Goal: Task Accomplishment & Management: Complete application form

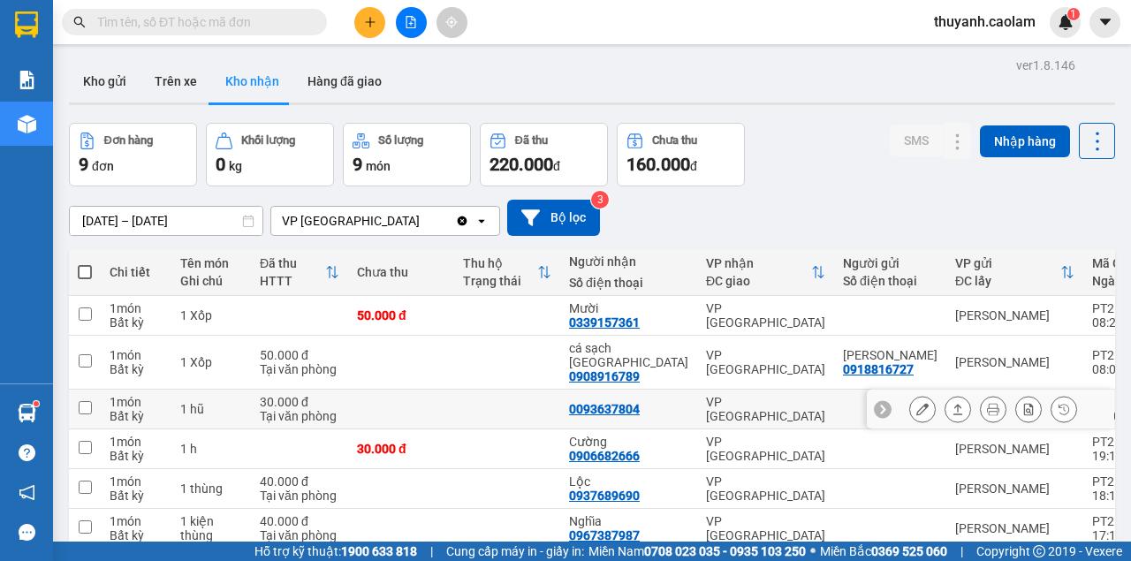
scroll to position [193, 0]
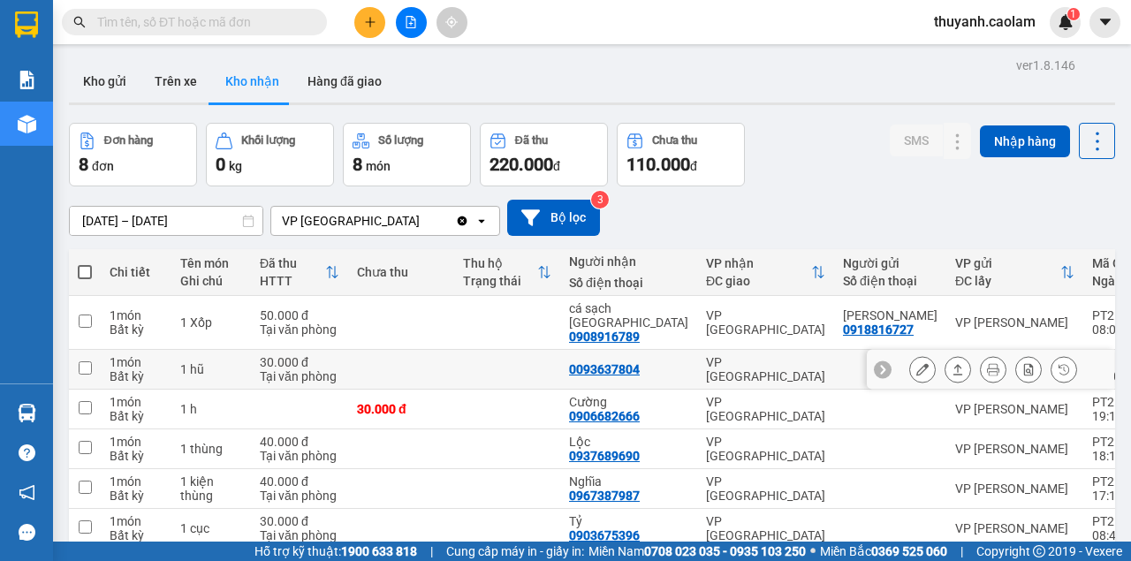
scroll to position [153, 0]
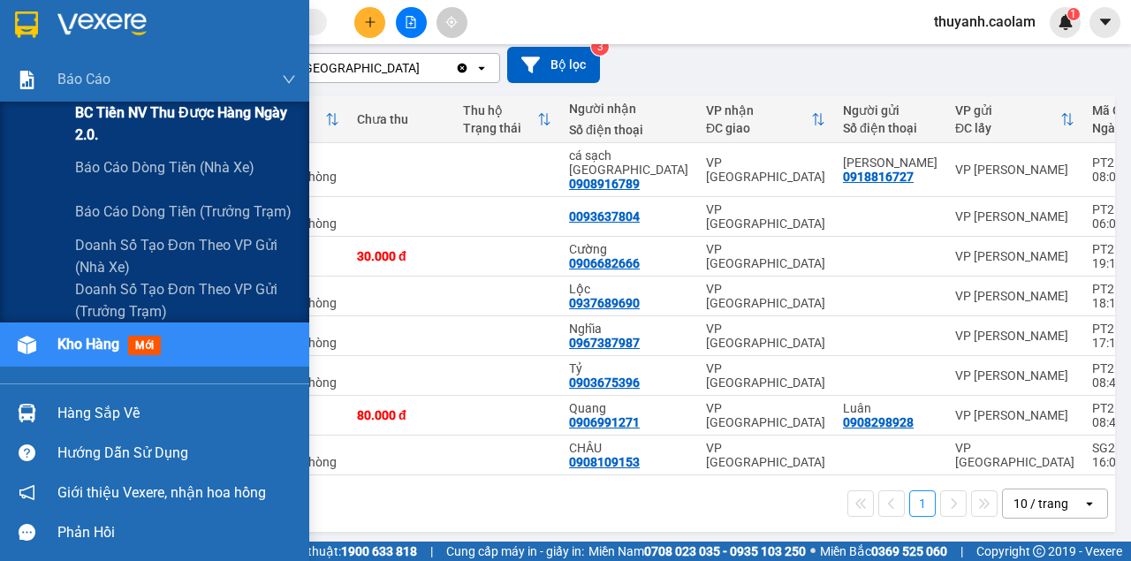
click at [87, 124] on span "BC Tiền NV thu được hàng ngày 2.0." at bounding box center [185, 124] width 221 height 44
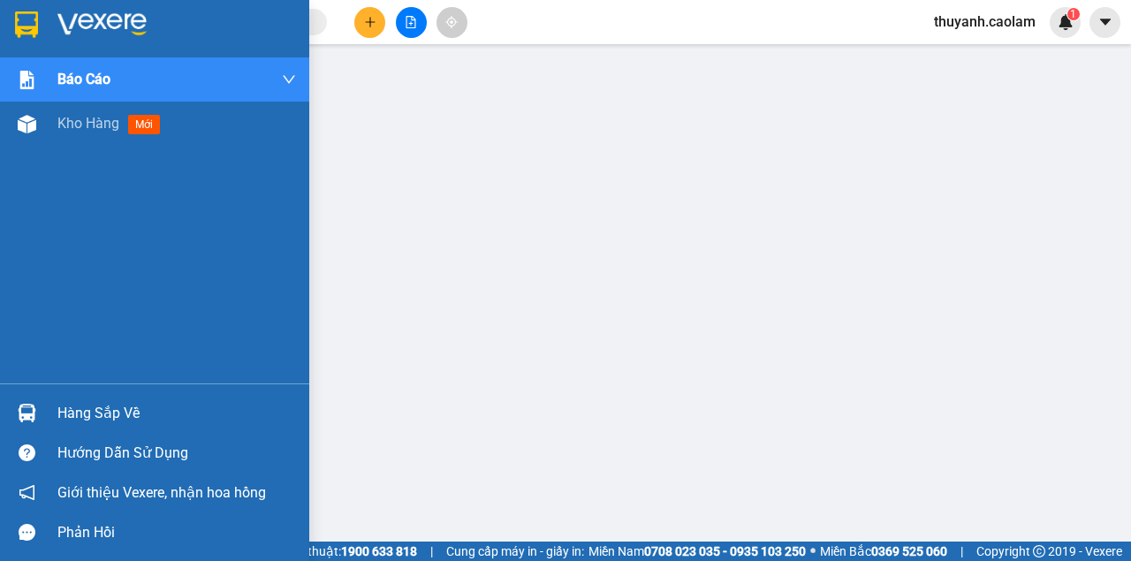
click at [9, 19] on div at bounding box center [154, 28] width 309 height 57
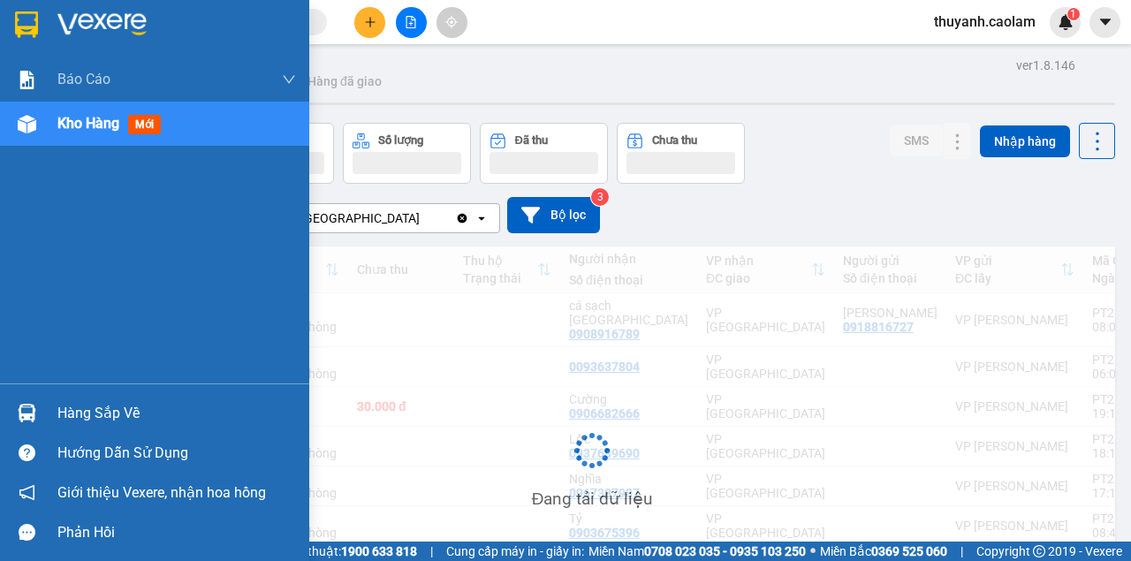
click at [23, 27] on img at bounding box center [26, 24] width 23 height 27
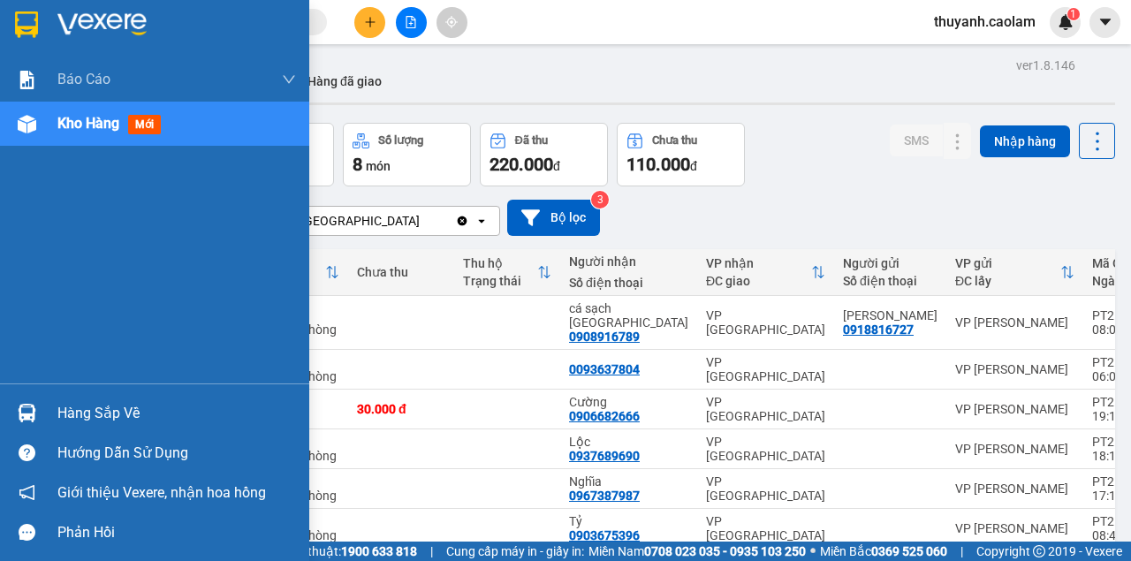
click at [19, 27] on img at bounding box center [26, 24] width 23 height 27
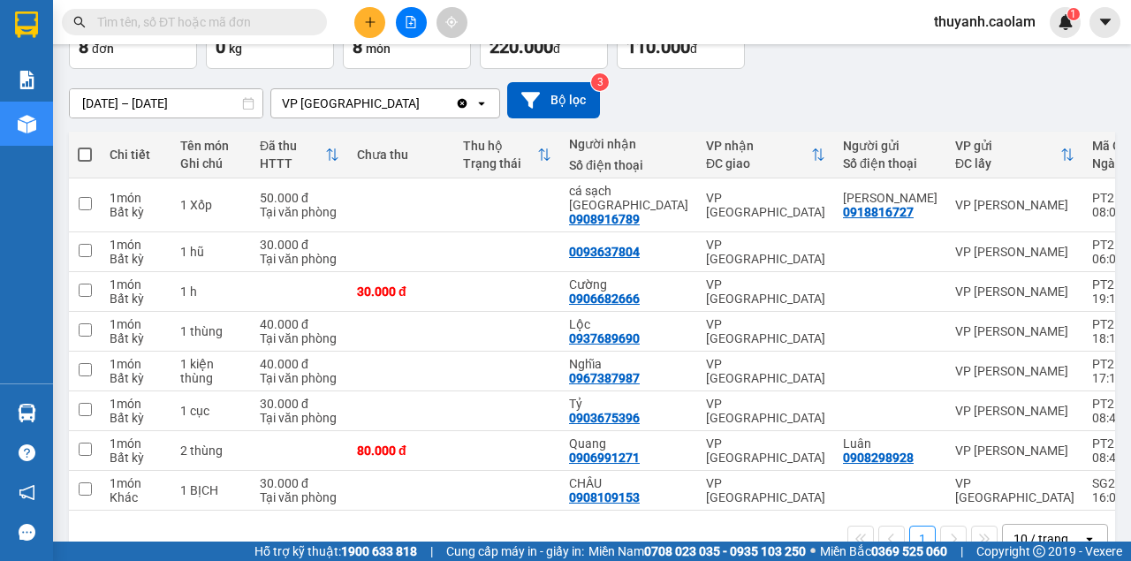
scroll to position [153, 0]
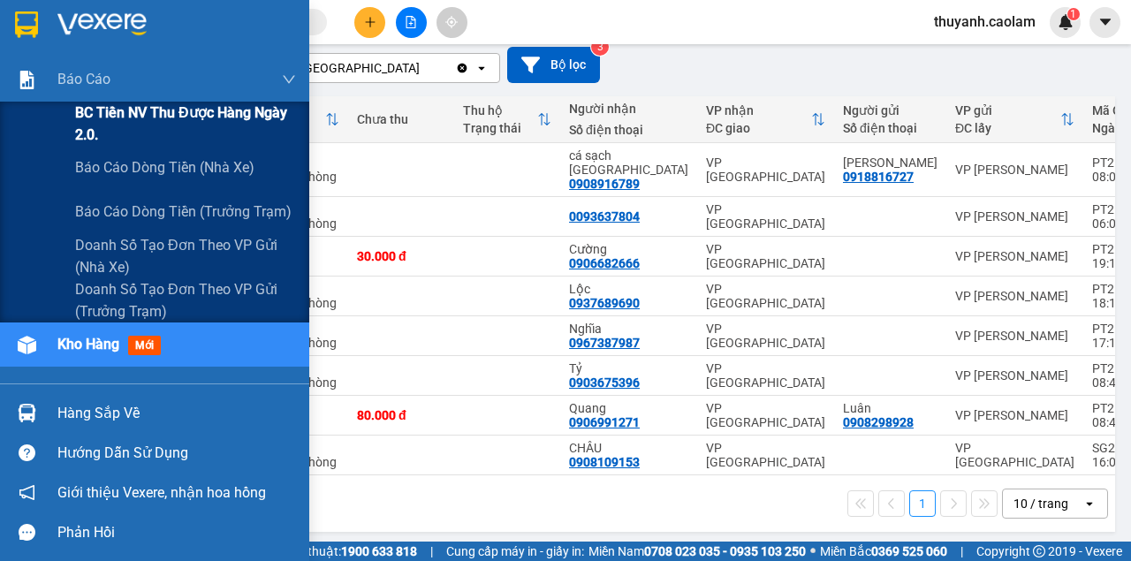
click at [94, 128] on span "BC Tiền NV thu được hàng ngày 2.0." at bounding box center [185, 124] width 221 height 44
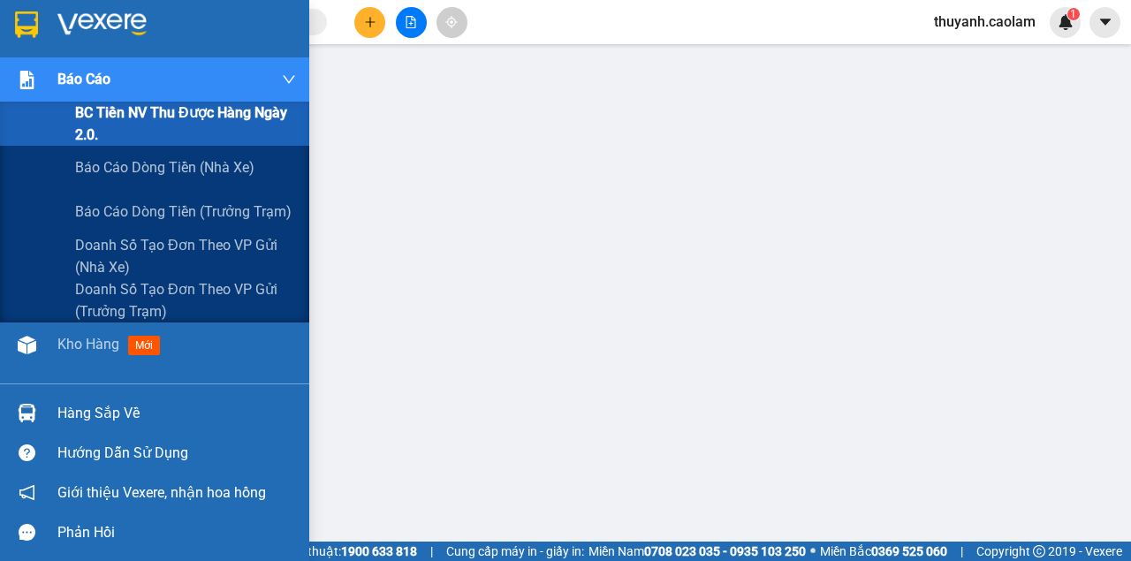
click at [176, 132] on span "BC Tiền NV thu được hàng ngày 2.0." at bounding box center [185, 124] width 221 height 44
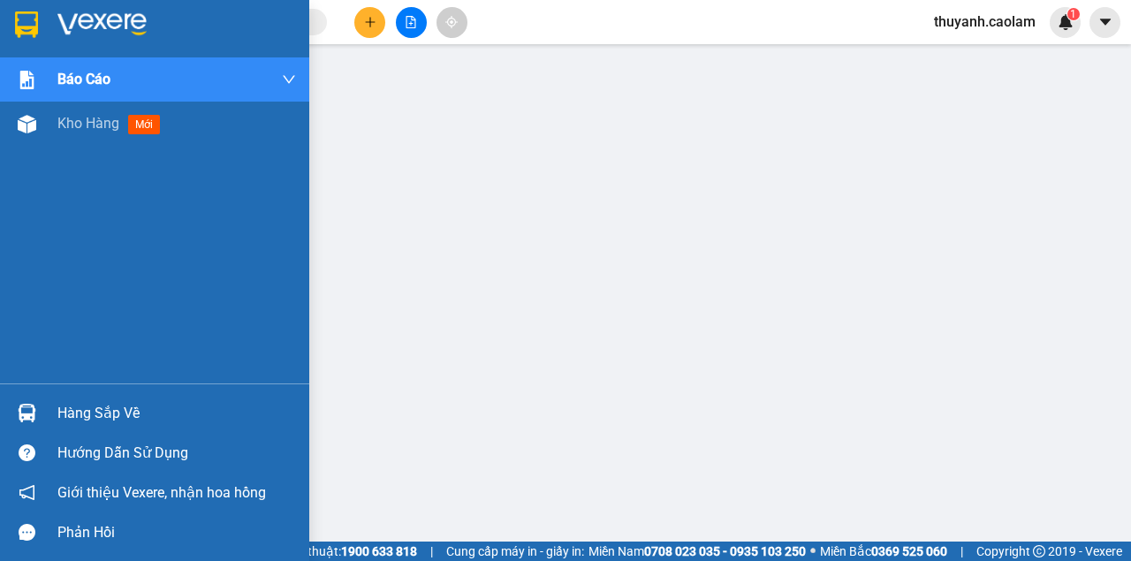
click at [9, 19] on div at bounding box center [154, 28] width 309 height 57
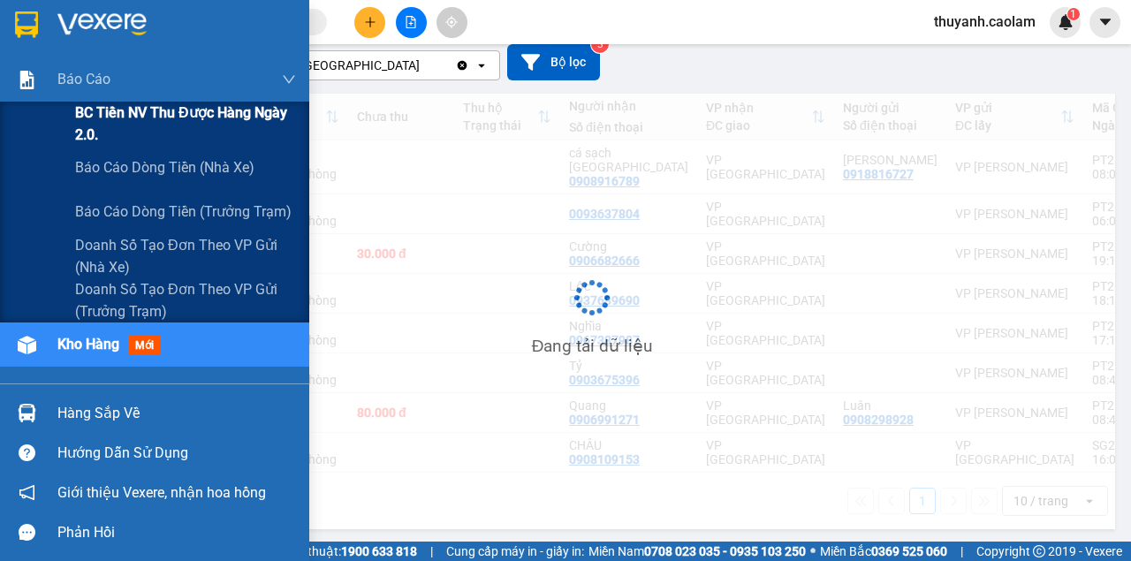
scroll to position [150, 0]
click at [138, 119] on span "BC Tiền NV thu được hàng ngày 2.0." at bounding box center [185, 124] width 221 height 44
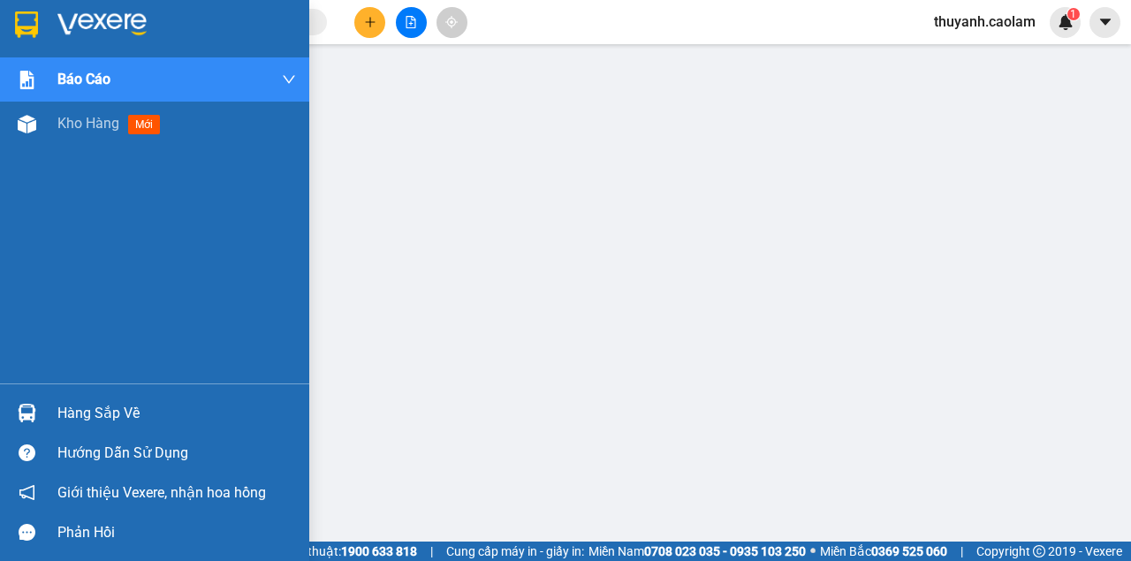
click at [42, 35] on div at bounding box center [154, 28] width 309 height 57
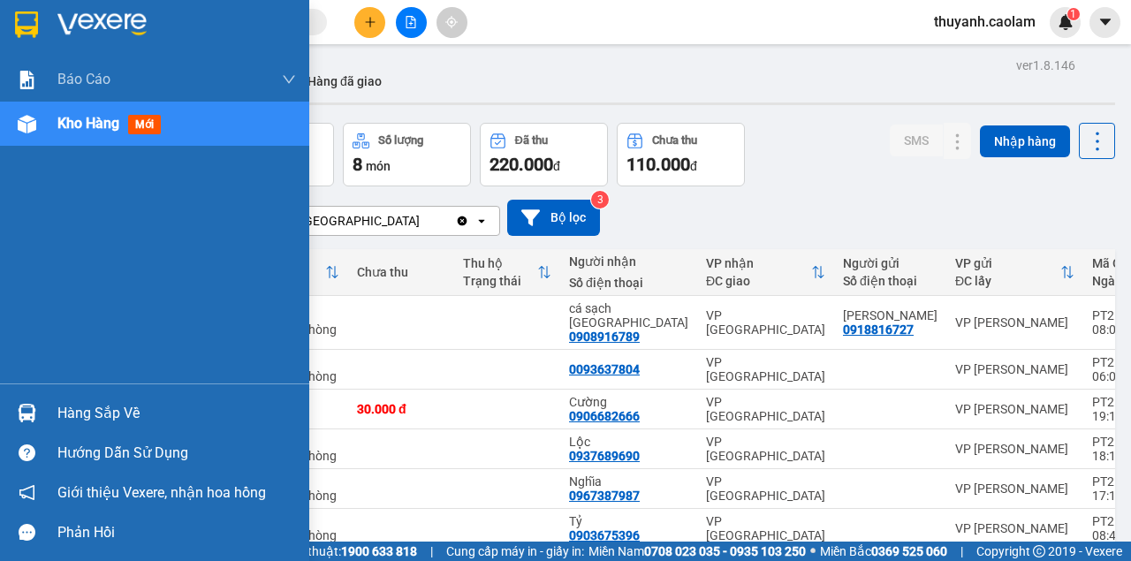
click at [25, 30] on img at bounding box center [26, 24] width 23 height 27
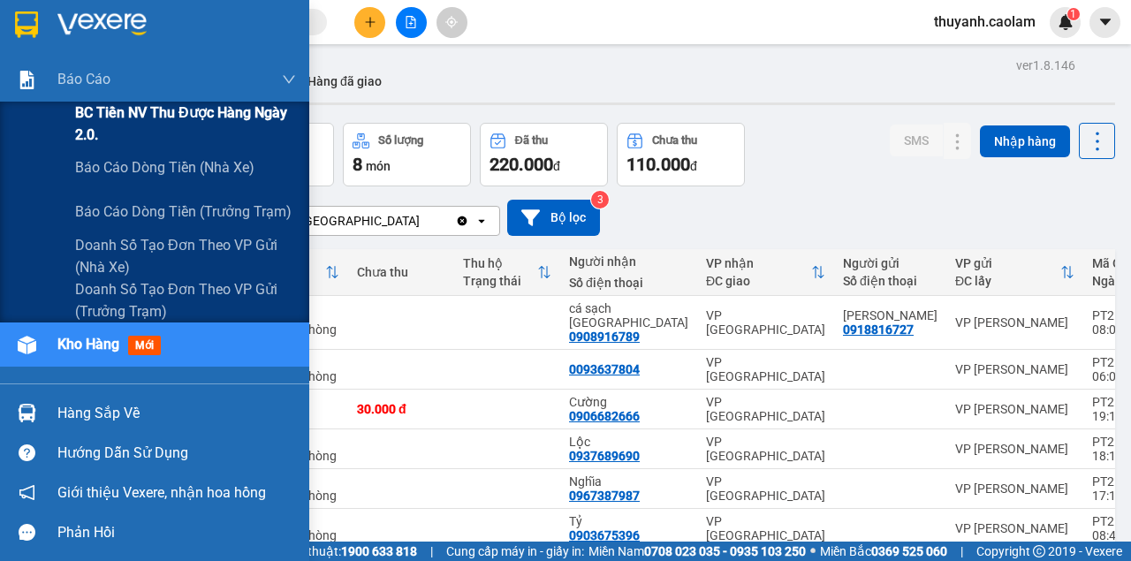
click at [94, 118] on span "BC Tiền NV thu được hàng ngày 2.0." at bounding box center [185, 124] width 221 height 44
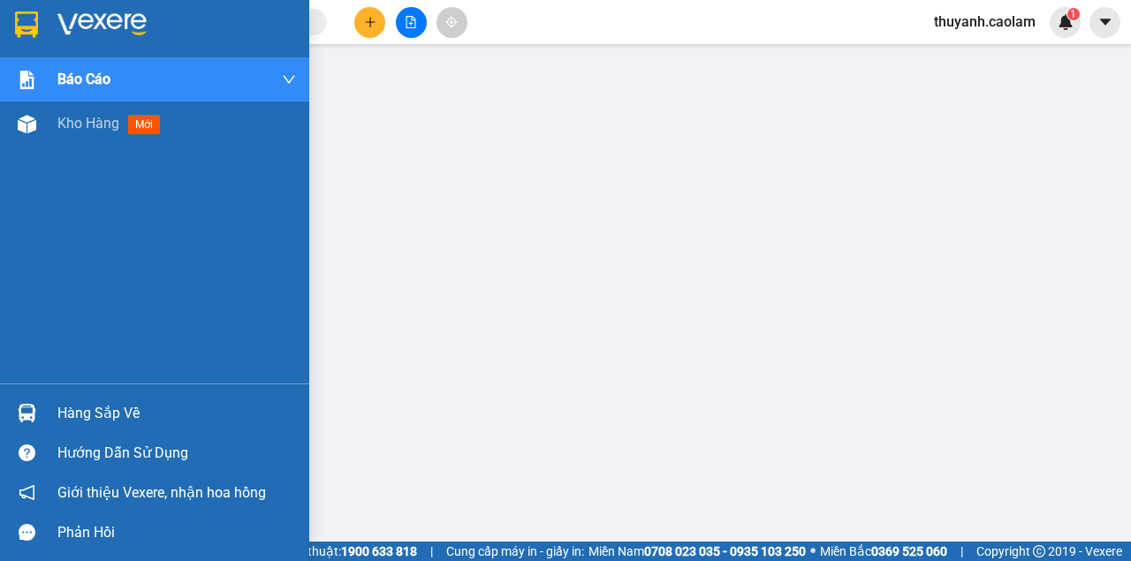
click at [33, 27] on img at bounding box center [26, 24] width 23 height 27
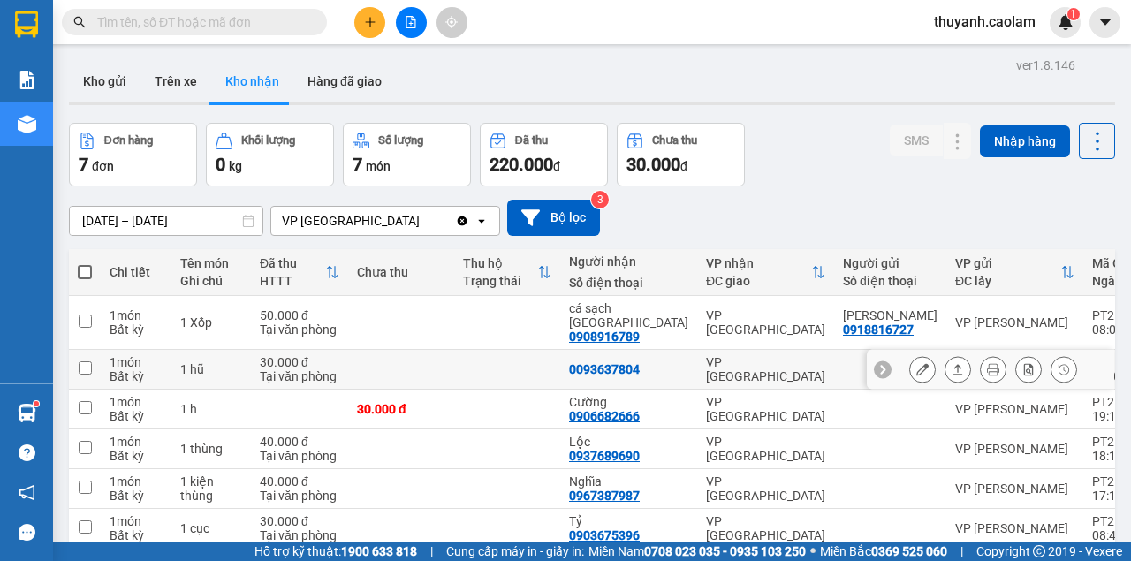
scroll to position [113, 0]
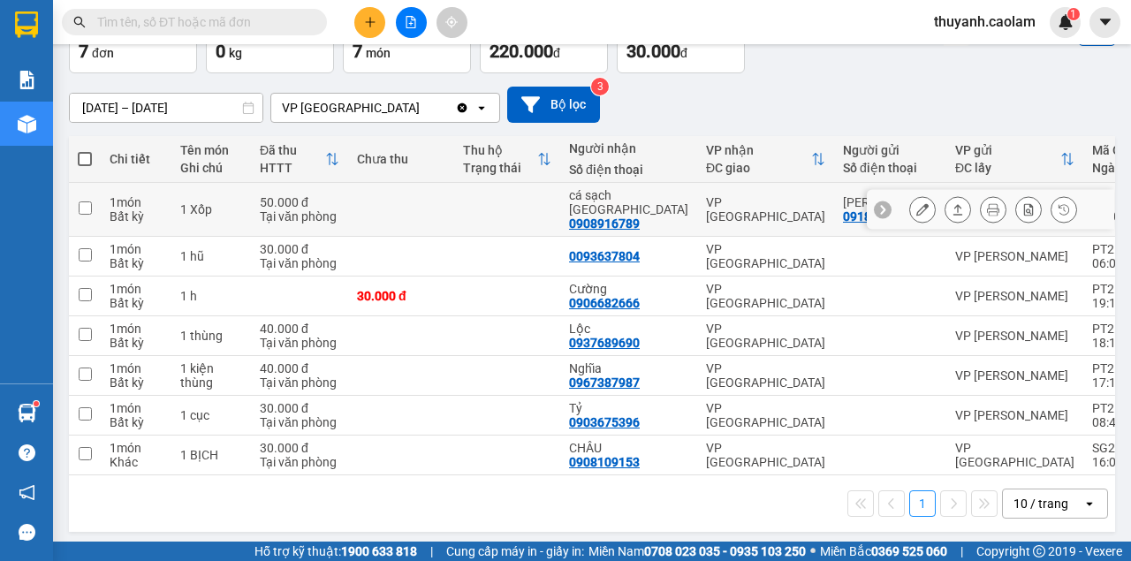
click at [925, 198] on button at bounding box center [922, 209] width 25 height 31
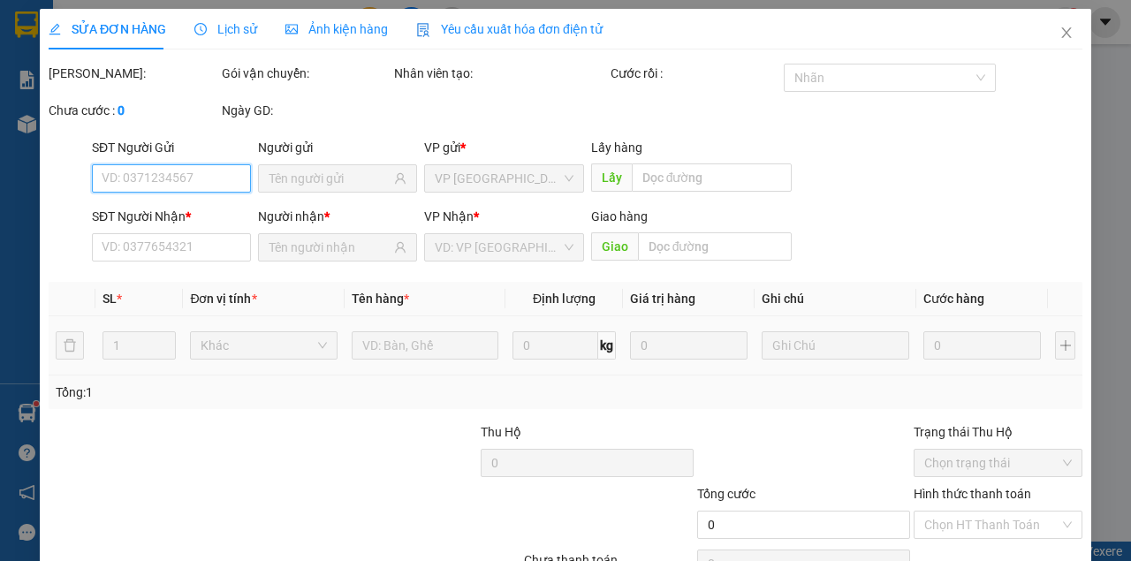
type input "0918816727"
type input "[PERSON_NAME]"
type input "0908916789"
type input "cá sạch [GEOGRAPHIC_DATA]"
type input "50.000"
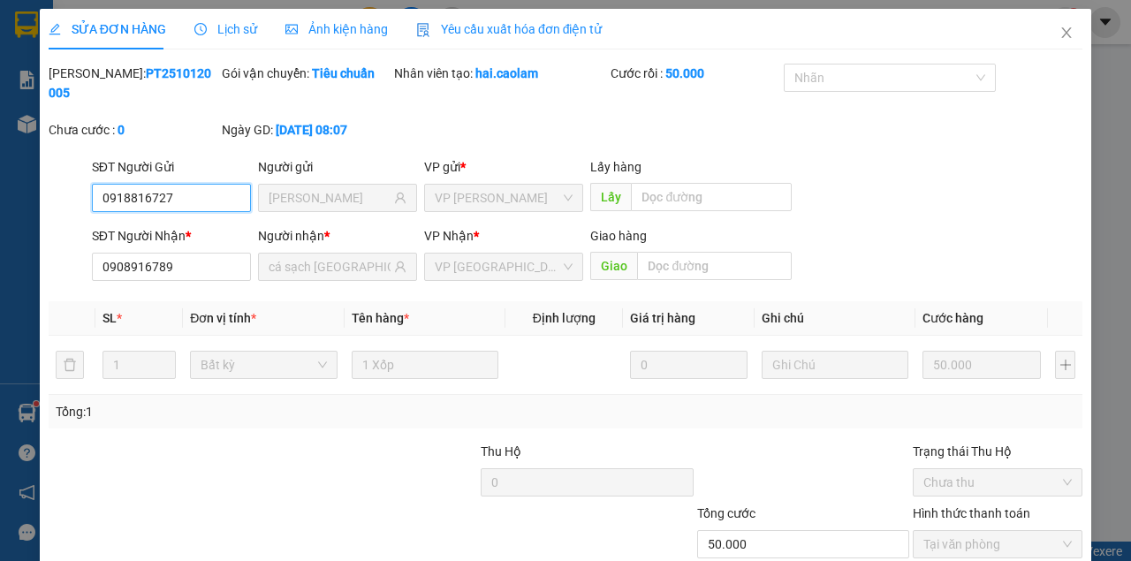
scroll to position [95, 0]
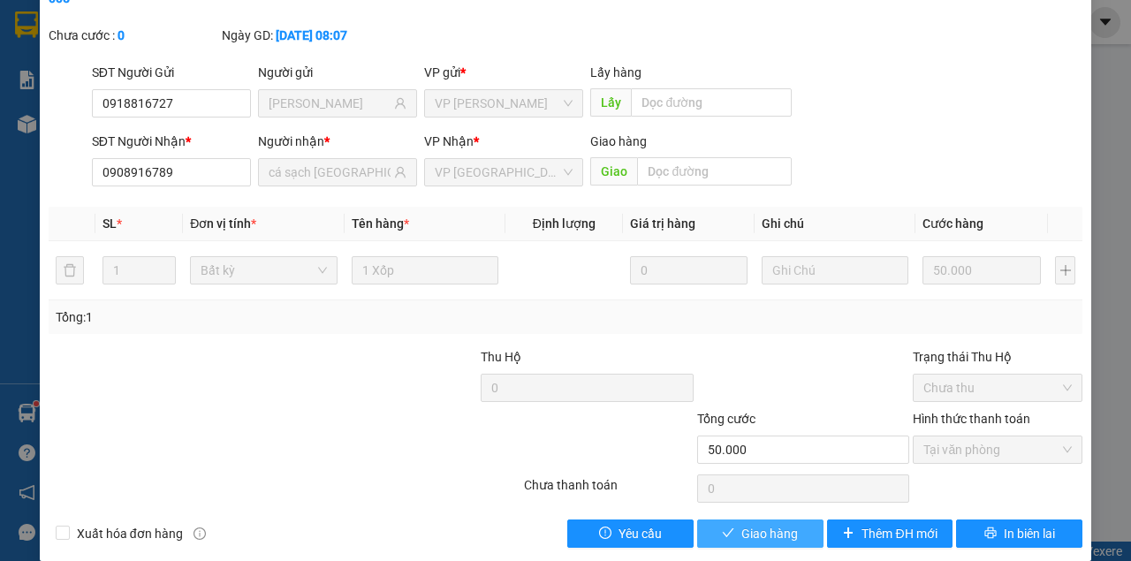
drag, startPoint x: 763, startPoint y: 523, endPoint x: 771, endPoint y: 532, distance: 11.9
click at [765, 532] on span "Giao hàng" at bounding box center [770, 533] width 57 height 19
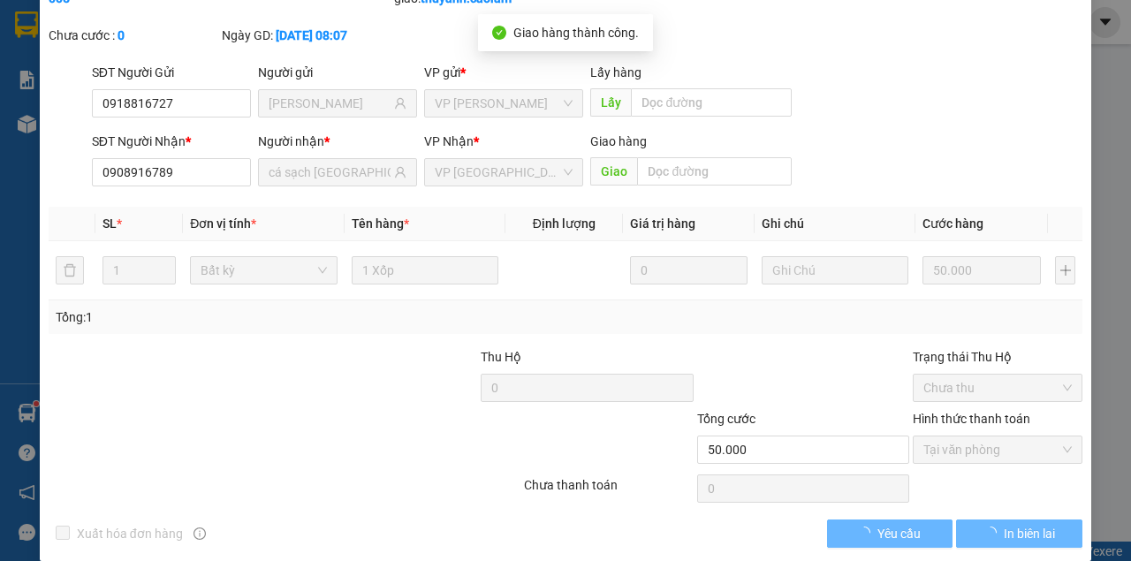
scroll to position [0, 0]
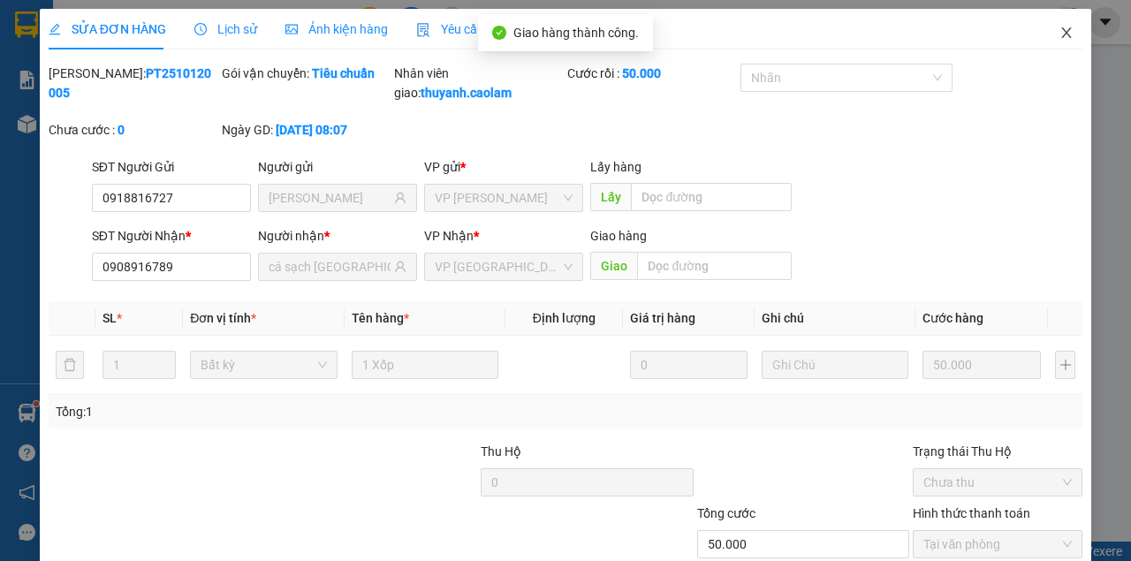
drag, startPoint x: 1042, startPoint y: 34, endPoint x: 1052, endPoint y: 34, distance: 9.7
click at [1044, 33] on span "Close" at bounding box center [1066, 33] width 49 height 49
click at [1054, 30] on div "1" at bounding box center [1065, 22] width 31 height 31
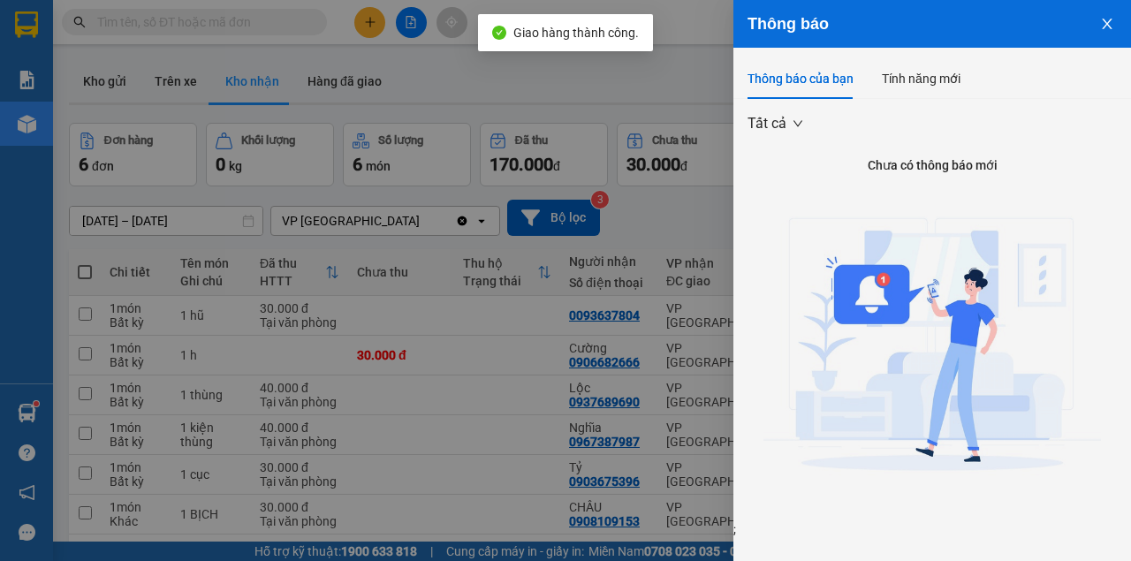
drag, startPoint x: 579, startPoint y: 103, endPoint x: 848, endPoint y: 141, distance: 271.5
click at [582, 101] on div at bounding box center [565, 280] width 1131 height 561
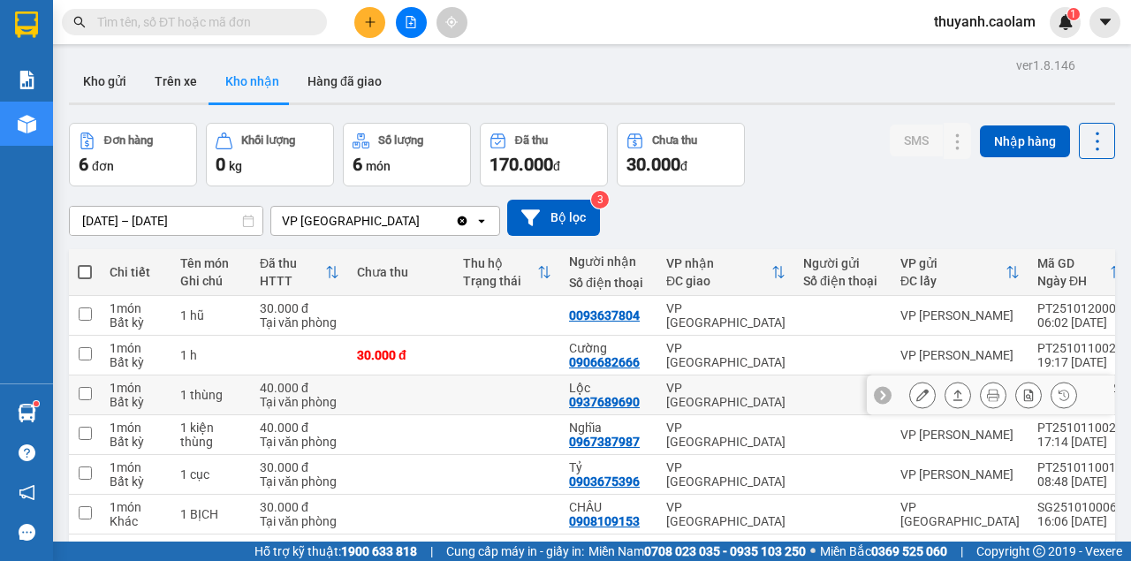
scroll to position [81, 0]
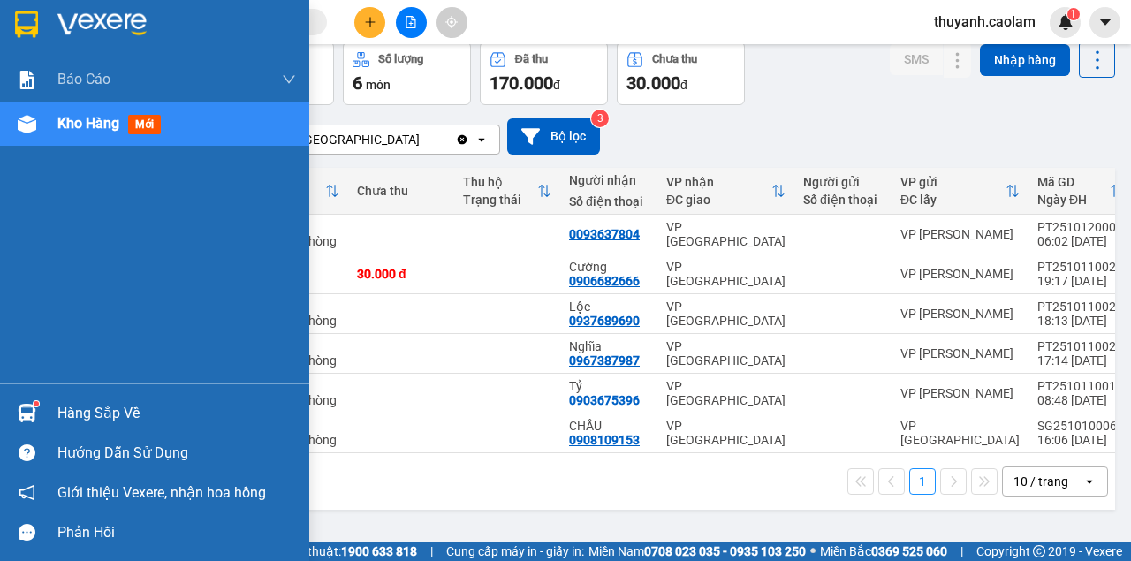
click at [23, 14] on img at bounding box center [26, 24] width 23 height 27
